Goal: Check status

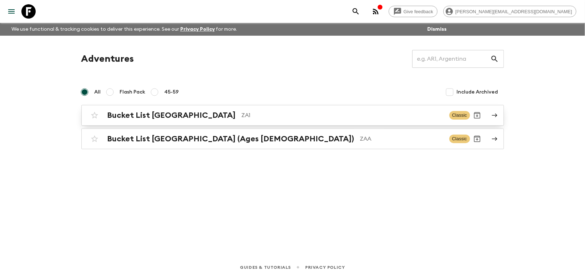
click at [132, 115] on h2 "Bucket List [GEOGRAPHIC_DATA]" at bounding box center [171, 115] width 128 height 9
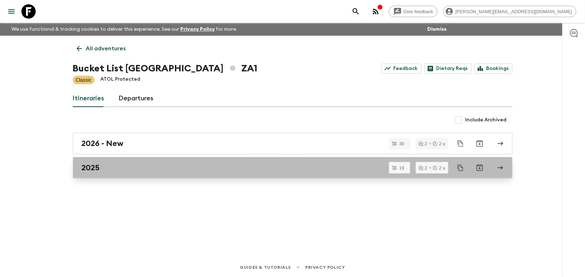
click at [97, 177] on link "2025" at bounding box center [293, 167] width 440 height 21
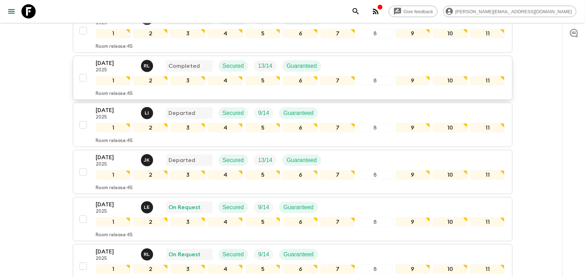
scroll to position [199, 0]
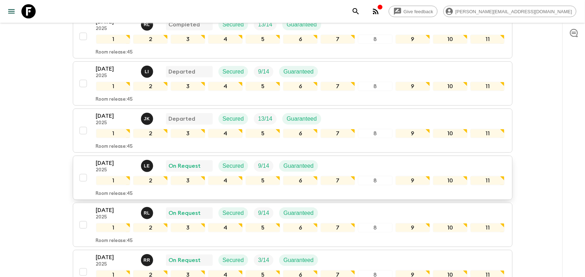
click at [113, 159] on p "[DATE]" at bounding box center [115, 163] width 39 height 9
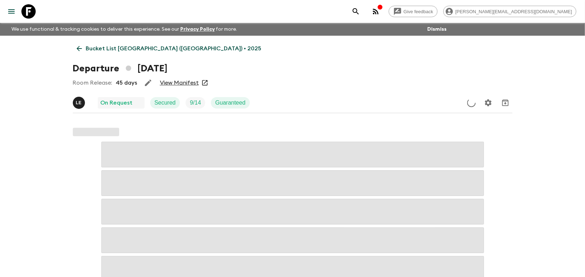
click at [162, 82] on link "View Manifest" at bounding box center [179, 82] width 39 height 7
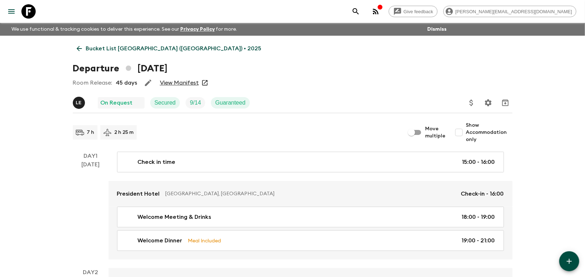
click at [186, 84] on link "View Manifest" at bounding box center [179, 82] width 39 height 7
